Goal: Information Seeking & Learning: Learn about a topic

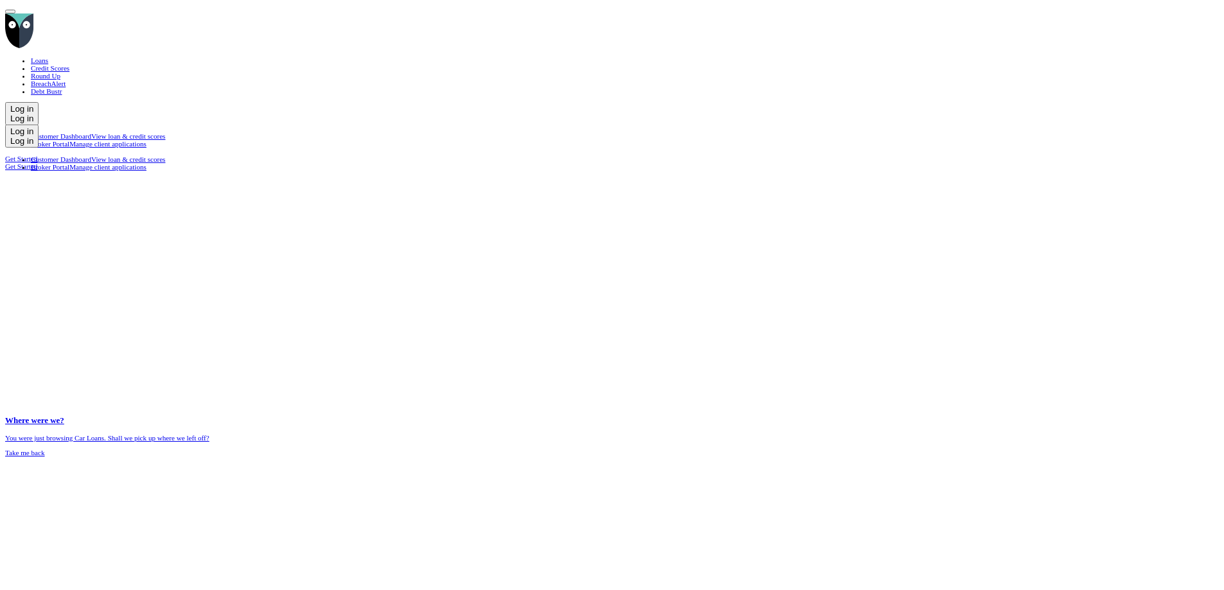
click at [10, 12] on div "Open Menu" at bounding box center [10, 12] width 0 height 0
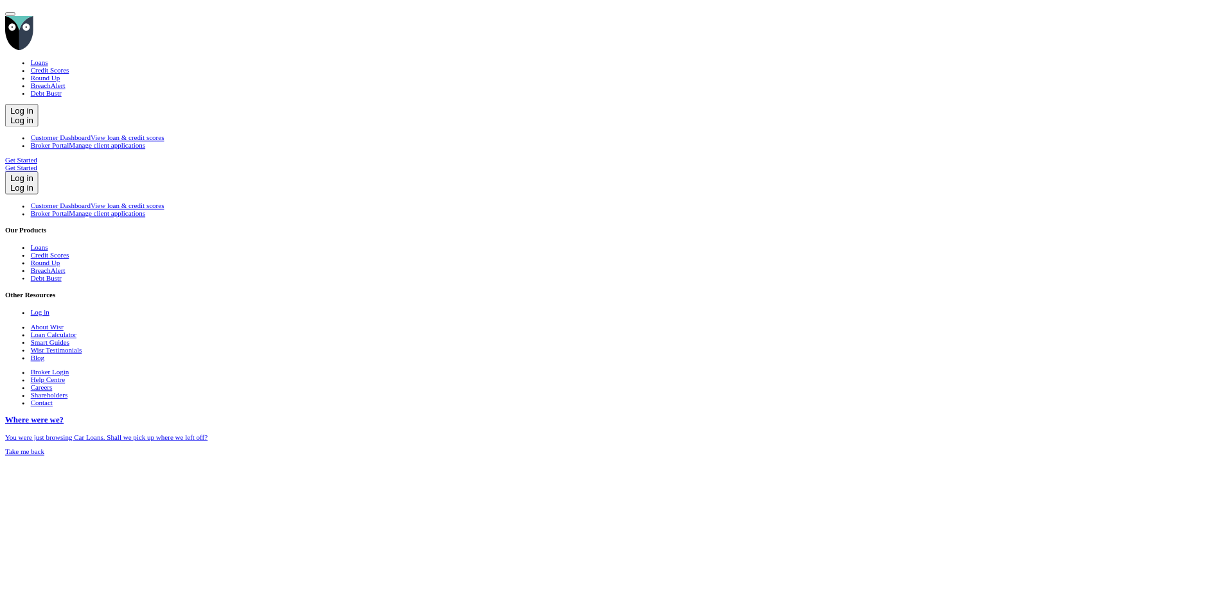
scroll to position [49, 0]
click at [733, 400] on div "Shareholders" at bounding box center [625, 396] width 1188 height 8
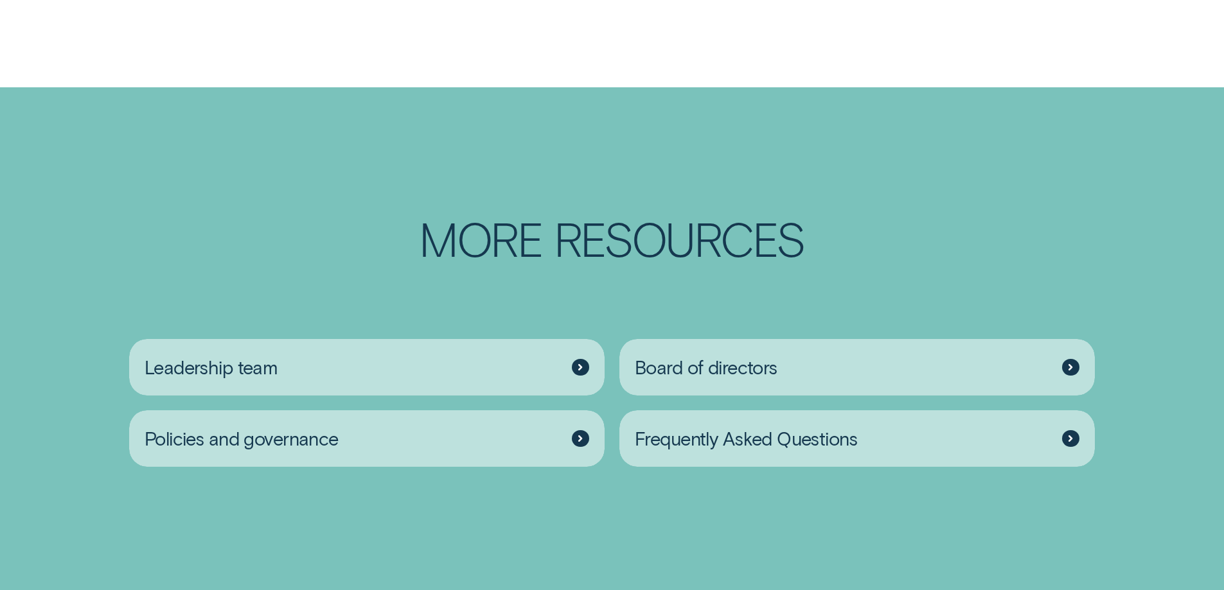
scroll to position [2055, 0]
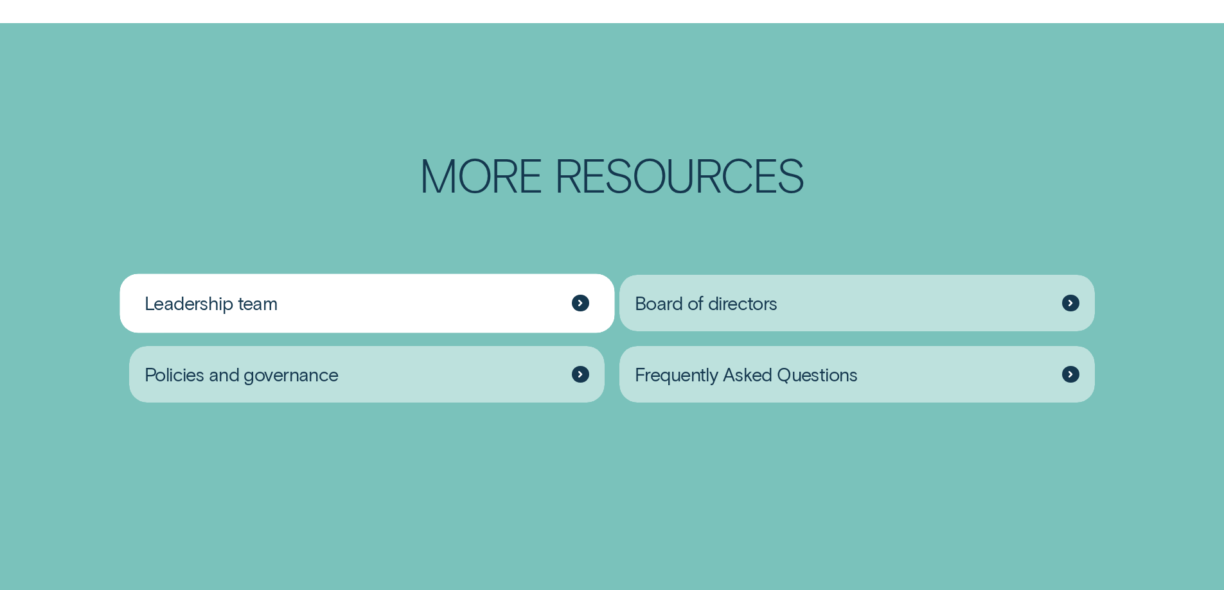
click at [281, 332] on div "Leadership team" at bounding box center [367, 303] width 476 height 57
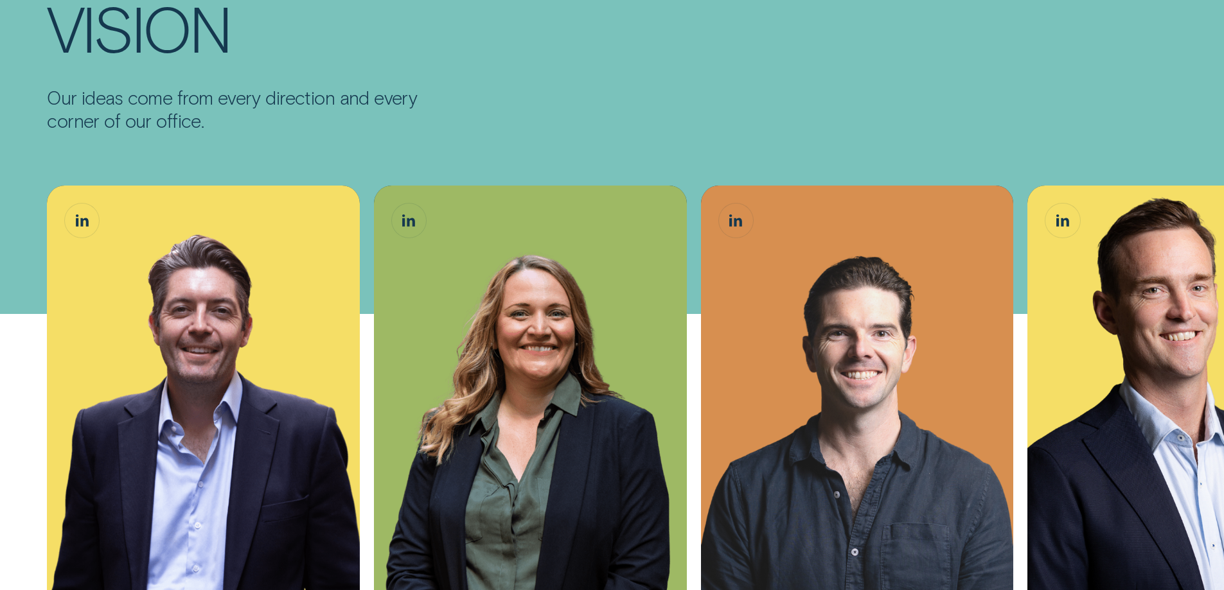
scroll to position [385, 0]
